Goal: Check status: Check status

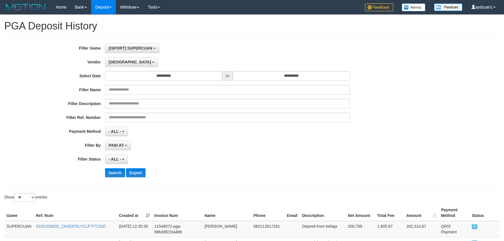
select select "**********"
select select "**"
click at [199, 50] on div "[ISPORT] SUPERCUAN SELECT GAME [ISPORT] SUPERCUAN" at bounding box center [227, 48] width 245 height 10
click at [210, 62] on div "Dubai * - Default Vendor - [PERSON_NAME] Atlas WD LB Java Purple Green Gigantic…" at bounding box center [227, 62] width 245 height 10
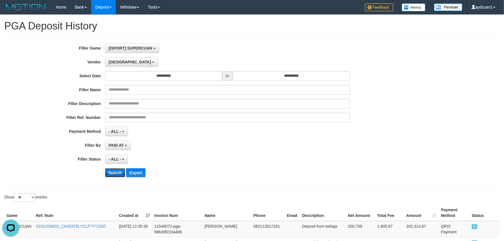
click at [117, 172] on button "Search" at bounding box center [115, 172] width 20 height 9
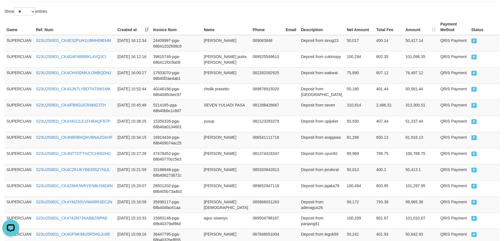
scroll to position [19, 0]
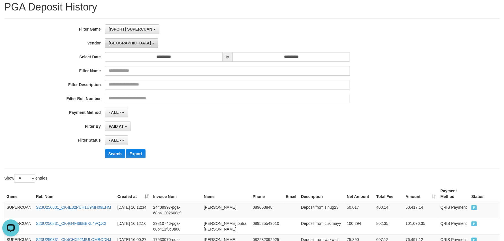
click at [124, 42] on button "[GEOGRAPHIC_DATA]" at bounding box center [131, 43] width 53 height 10
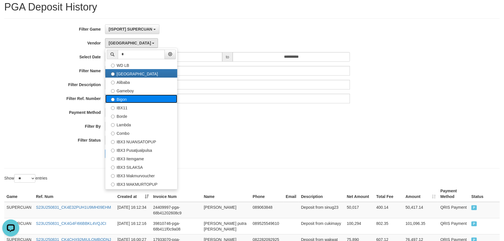
click at [132, 101] on label "Bigon" at bounding box center [141, 99] width 72 height 8
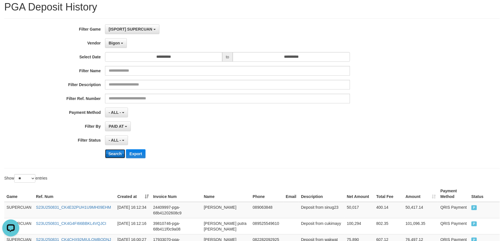
click at [110, 151] on button "Search" at bounding box center [115, 153] width 20 height 9
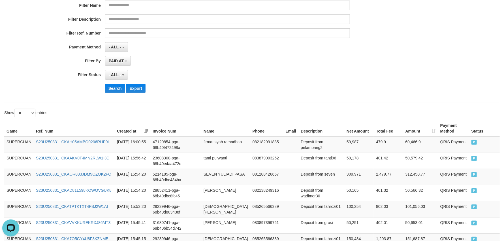
scroll to position [0, 0]
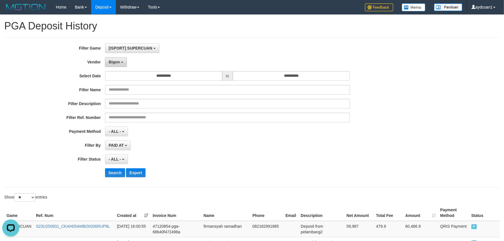
drag, startPoint x: 117, startPoint y: 61, endPoint x: 119, endPoint y: 65, distance: 4.5
click at [117, 61] on span "Bigon" at bounding box center [114, 62] width 11 height 5
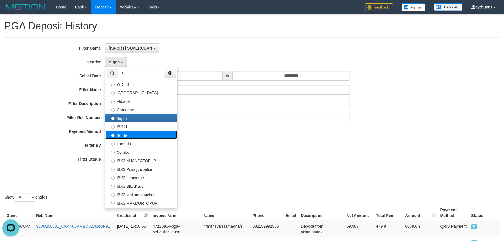
click at [134, 136] on label "Borde" at bounding box center [141, 134] width 72 height 8
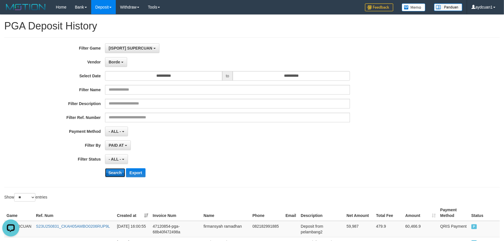
click at [116, 172] on button "Search" at bounding box center [115, 172] width 20 height 9
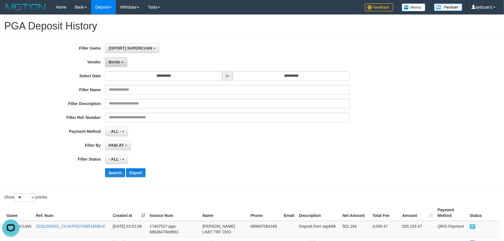
click at [122, 61] on button "Borde" at bounding box center [116, 62] width 22 height 10
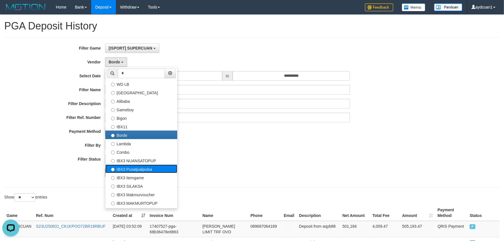
click at [141, 169] on label "IBX3 Pusatjualpulsa" at bounding box center [141, 168] width 72 height 8
select select "**********"
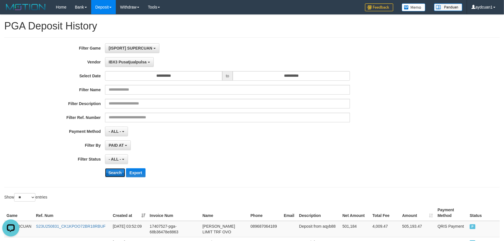
click at [119, 171] on button "Search" at bounding box center [115, 172] width 20 height 9
